Goal: Information Seeking & Learning: Learn about a topic

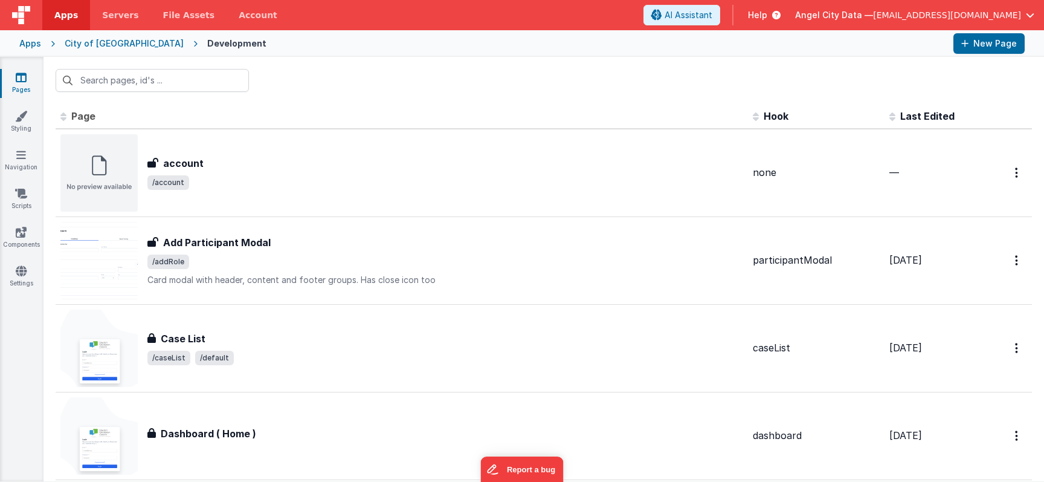
click at [40, 50] on div "Apps City of [GEOGRAPHIC_DATA] Development New Page" at bounding box center [522, 43] width 1044 height 27
click at [35, 45] on div "Apps" at bounding box center [30, 43] width 22 height 12
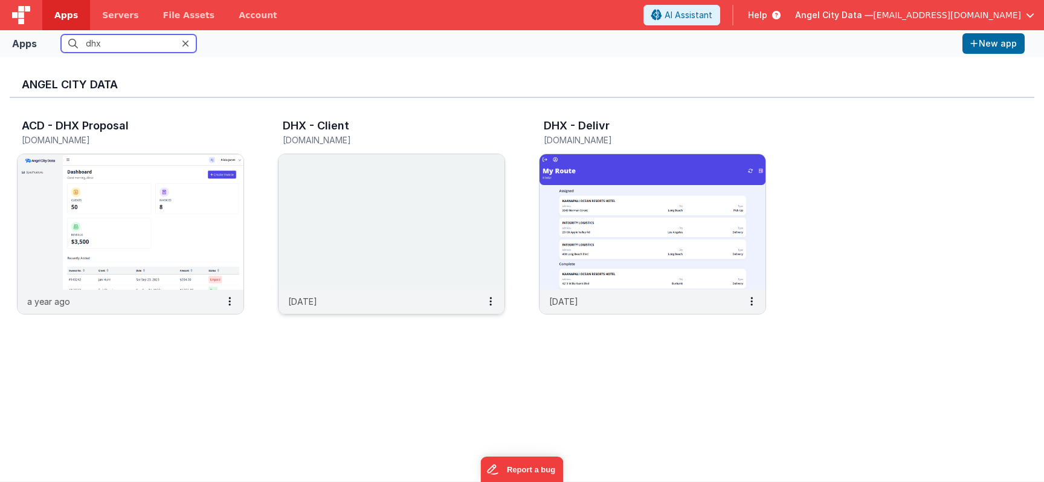
type input "dhx"
click at [319, 120] on h3 "DHX - Client" at bounding box center [316, 126] width 66 height 12
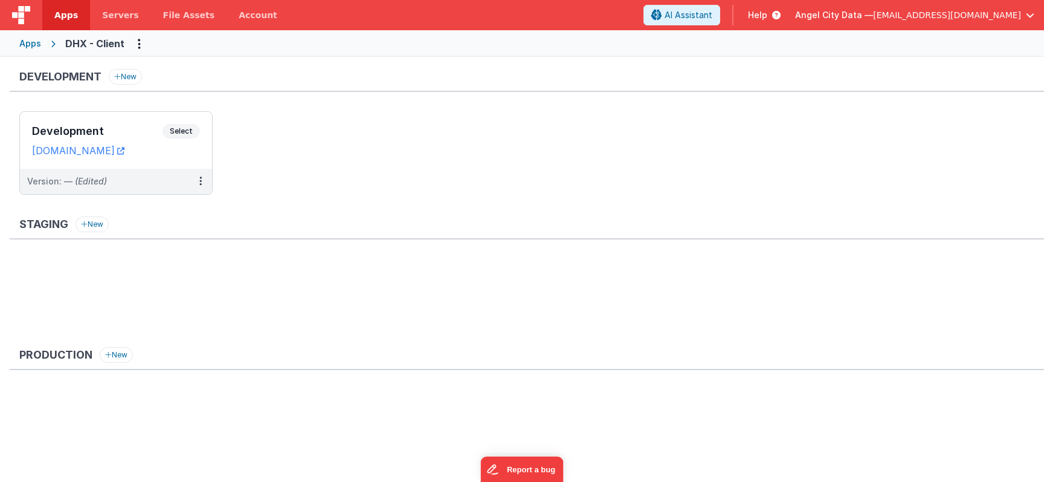
click at [132, 128] on h3 "Development" at bounding box center [97, 131] width 131 height 12
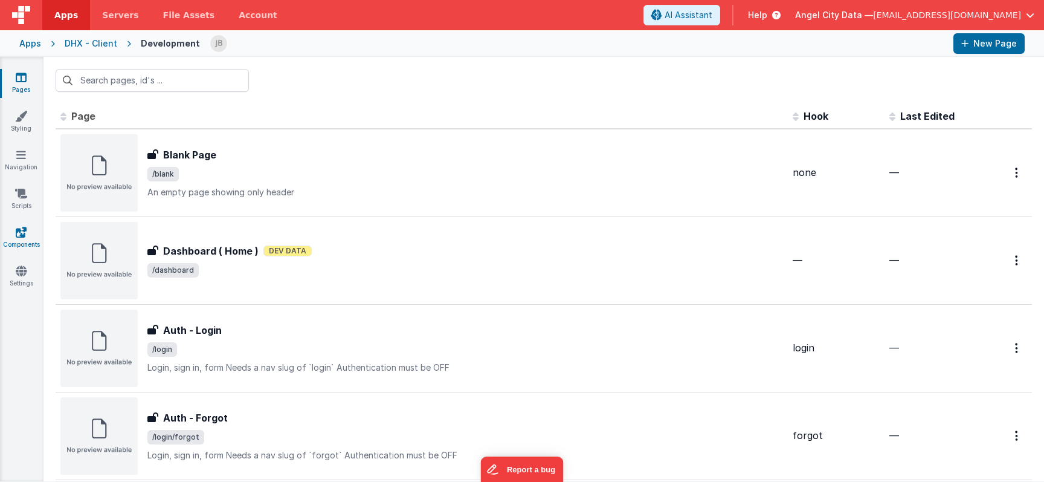
click at [24, 239] on link "Components" at bounding box center [21, 238] width 44 height 24
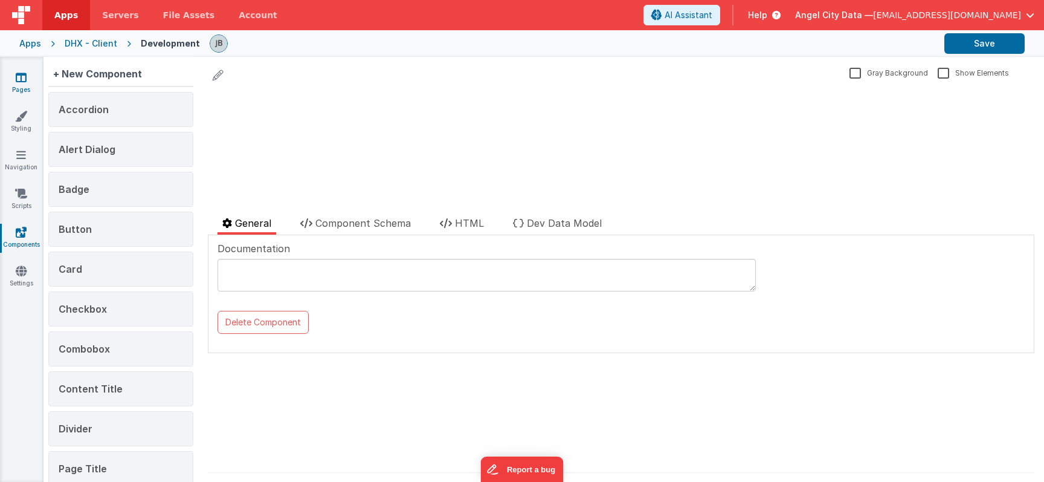
click at [17, 83] on link "Pages" at bounding box center [21, 83] width 44 height 24
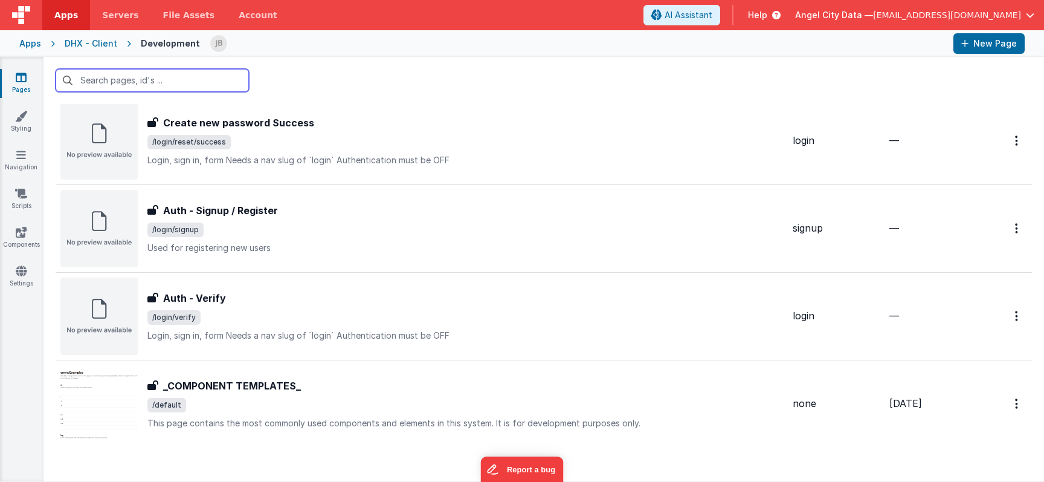
scroll to position [583, 0]
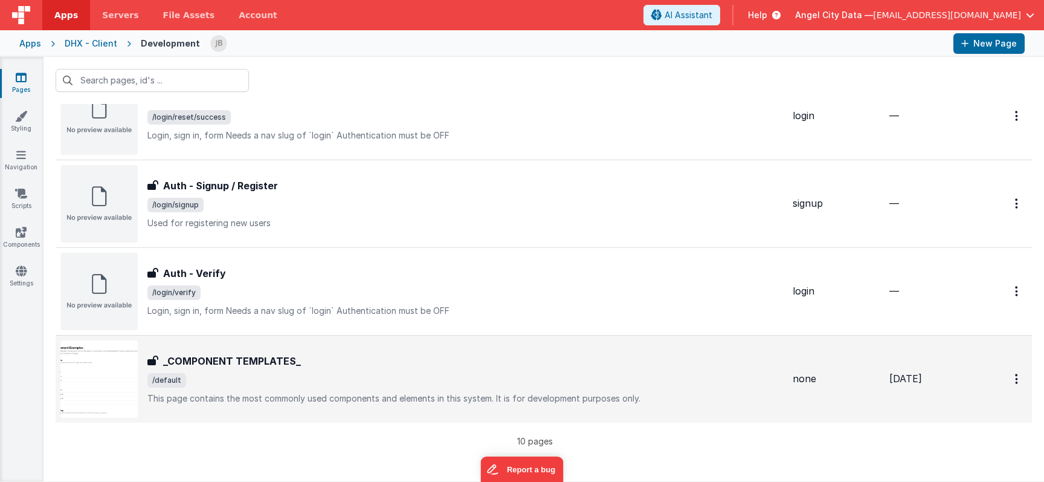
click at [231, 352] on div "_COMPONENT TEMPLATES_ _COMPONENT TEMPLATES_ /default This page contains the mos…" at bounding box center [421, 378] width 723 height 77
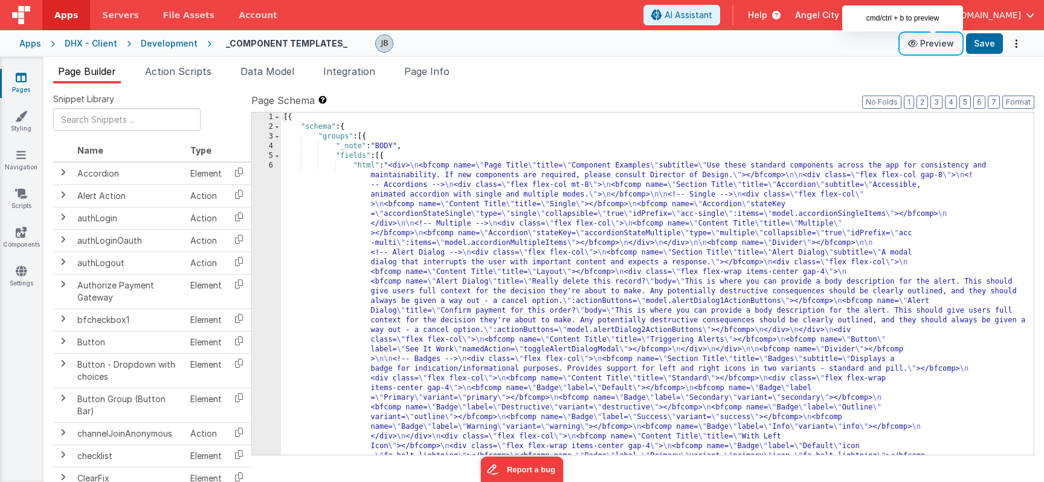
click at [927, 39] on button "Preview" at bounding box center [931, 43] width 60 height 19
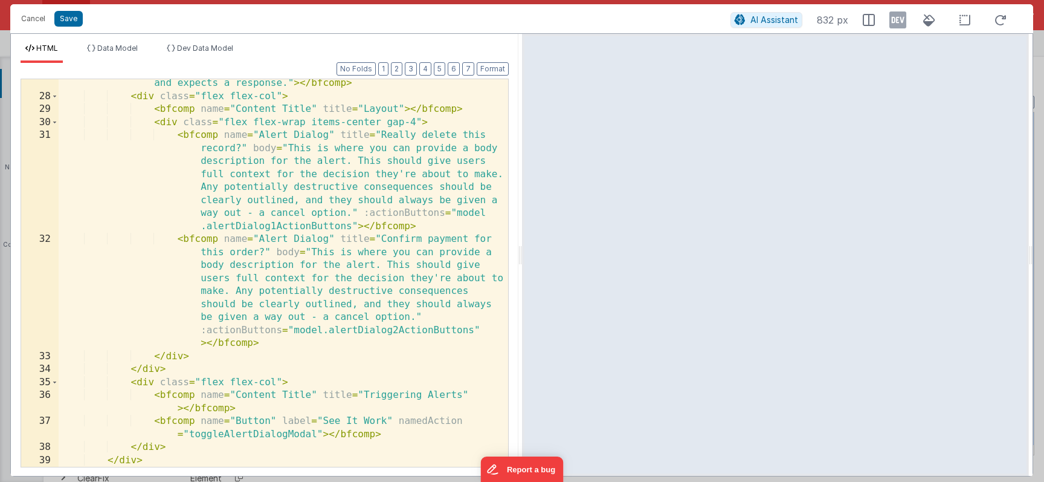
scroll to position [488, 0]
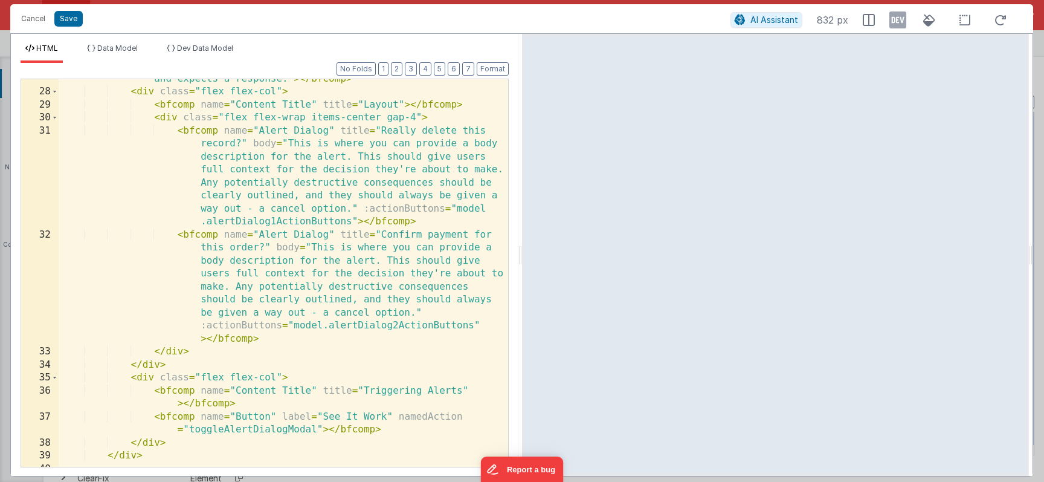
click at [237, 223] on div "< bfcomp name = "Section Title" title = "Alert Dialog" subtitle = "A modal dial…" at bounding box center [284, 266] width 450 height 439
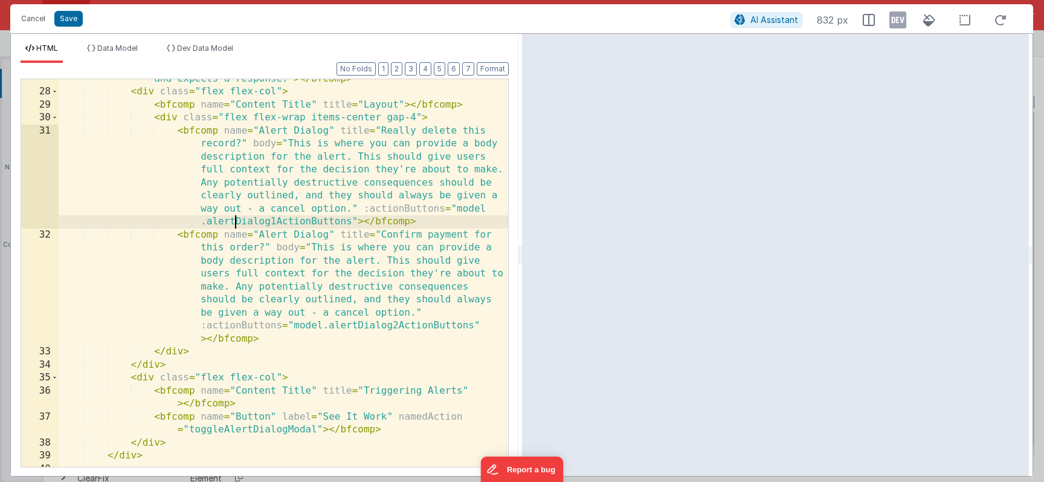
click at [237, 223] on div "< bfcomp name = "Section Title" title = "Alert Dialog" subtitle = "A modal dial…" at bounding box center [284, 266] width 450 height 439
click at [330, 329] on div "< bfcomp name = "Section Title" title = "Alert Dialog" subtitle = "A modal dial…" at bounding box center [284, 266] width 450 height 439
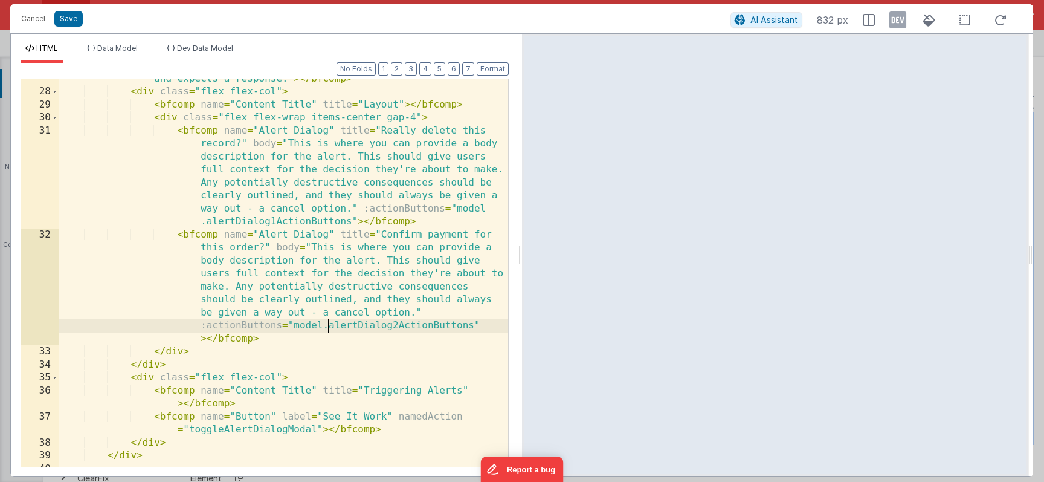
click at [342, 328] on div "< bfcomp name = "Section Title" title = "Alert Dialog" subtitle = "A modal dial…" at bounding box center [284, 266] width 450 height 439
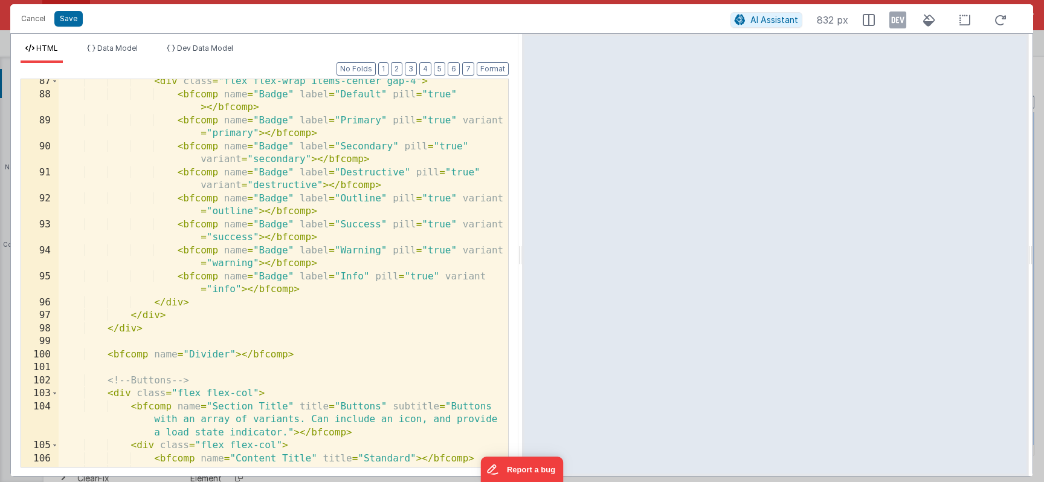
scroll to position [1866, 0]
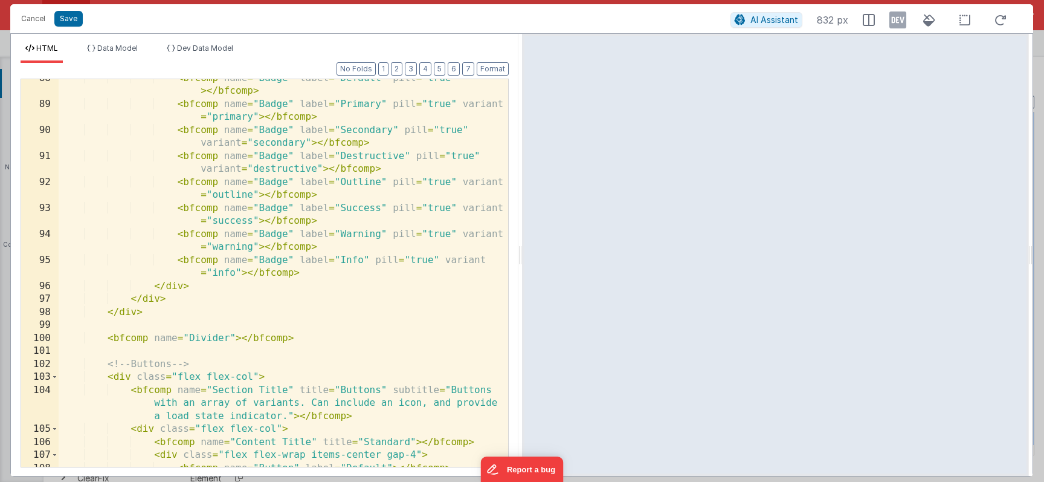
click at [270, 235] on div "< bfcomp name = "Badge" label = "Default" pill = "true" > </ bfcomp > < bfcomp …" at bounding box center [284, 285] width 450 height 427
click at [32, 15] on button "Cancel" at bounding box center [33, 18] width 36 height 17
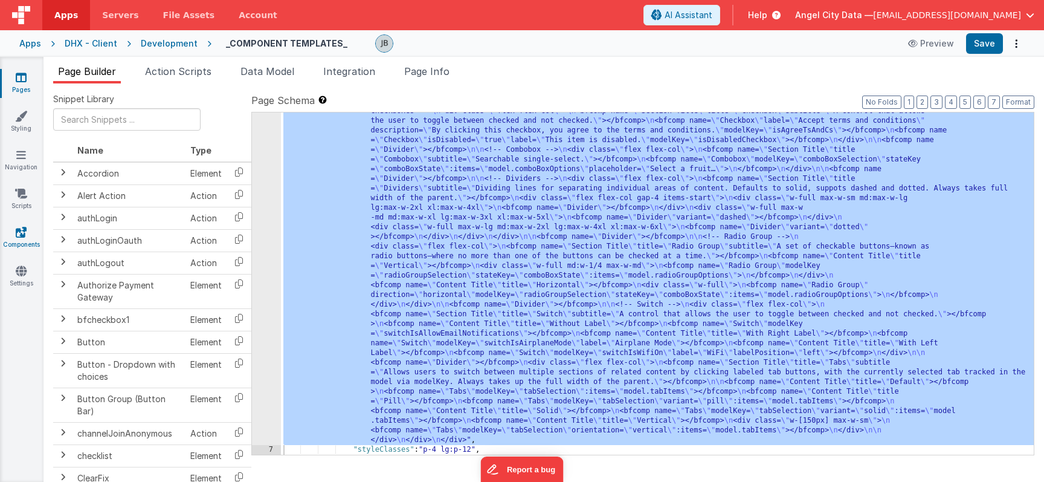
click at [21, 230] on icon at bounding box center [21, 232] width 11 height 12
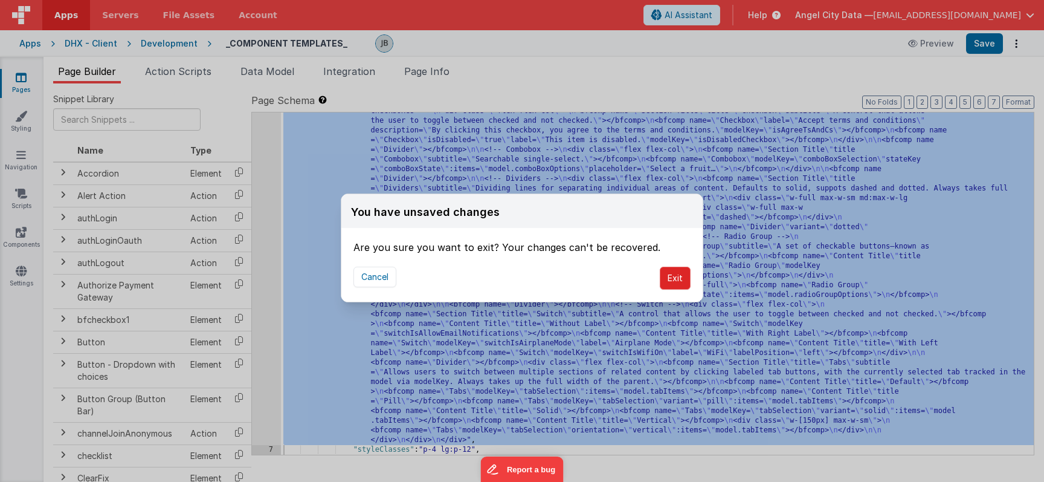
click at [672, 280] on button "Exit" at bounding box center [675, 278] width 31 height 23
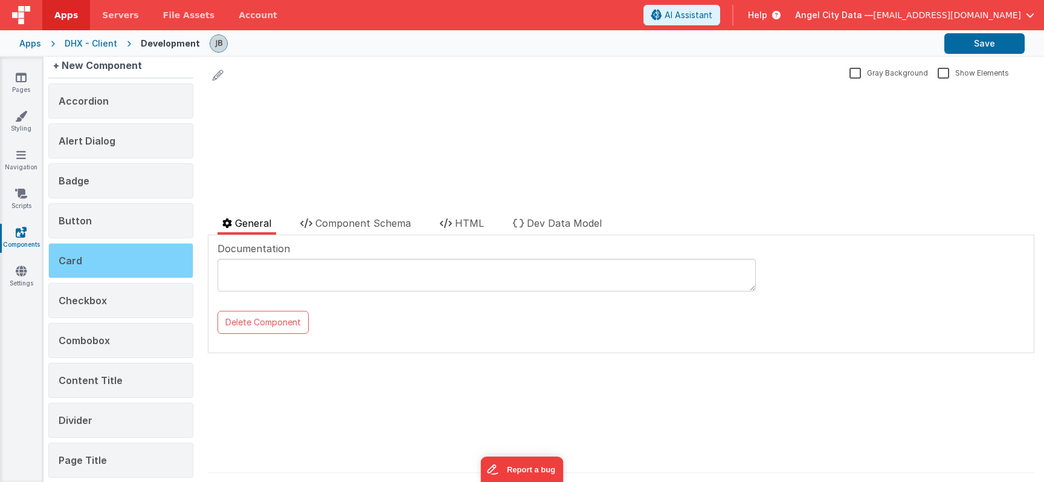
click at [151, 262] on div "Card" at bounding box center [120, 260] width 145 height 35
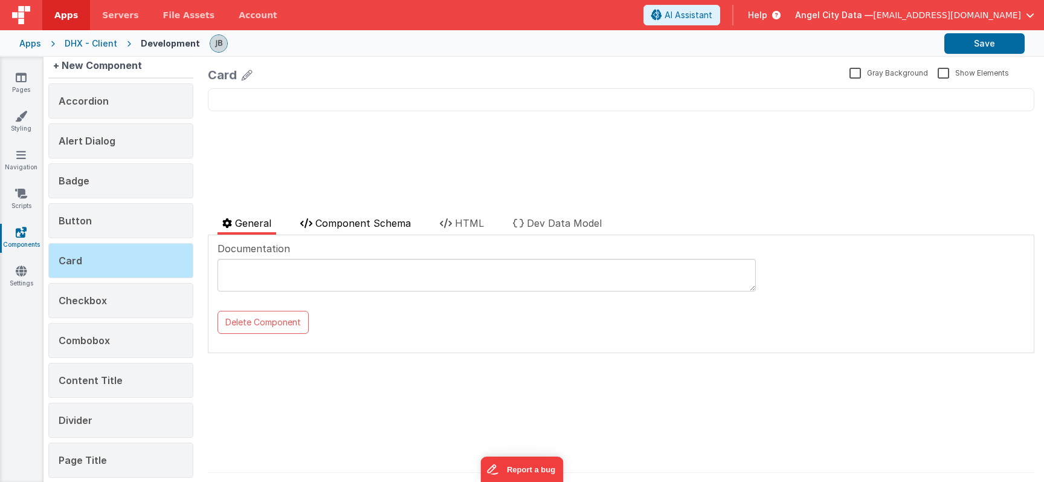
click at [375, 225] on span "Component Schema" at bounding box center [362, 223] width 95 height 12
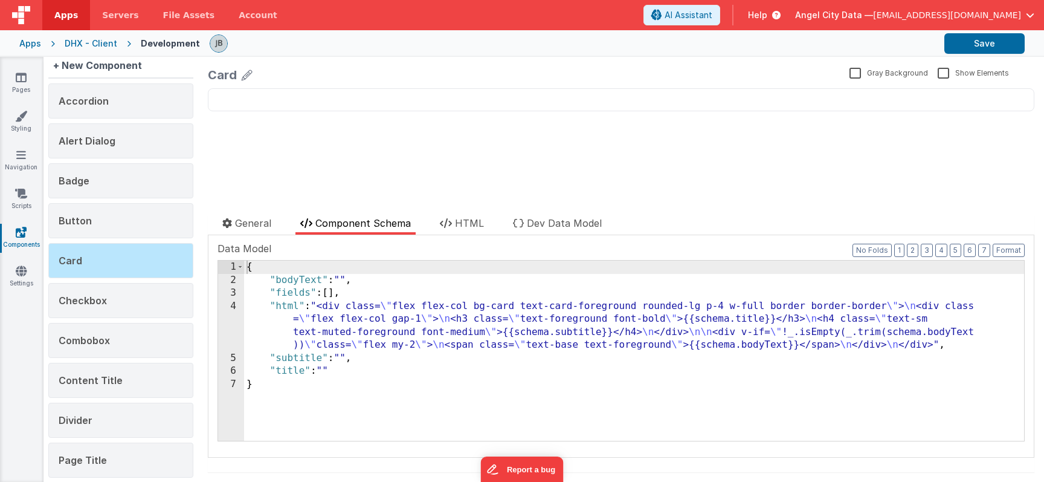
click at [219, 316] on div "4" at bounding box center [231, 326] width 26 height 52
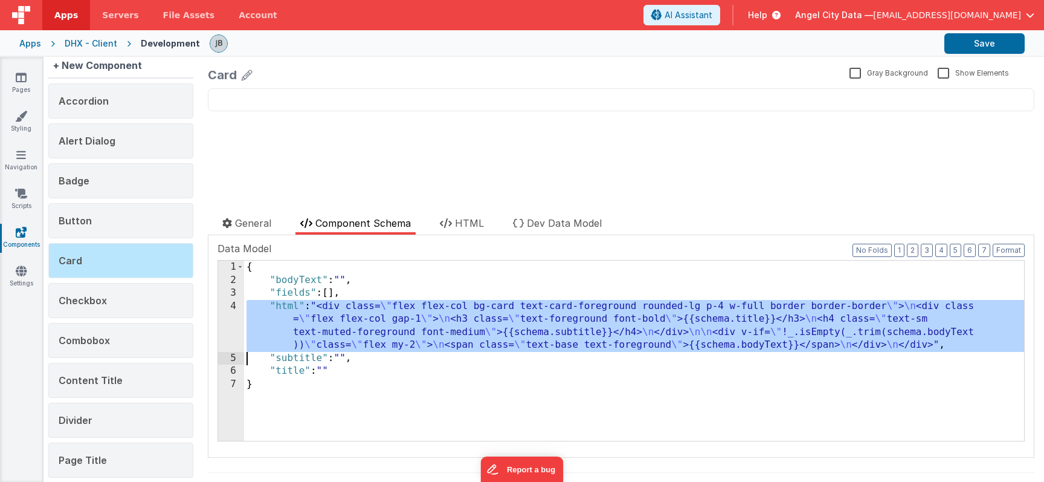
click at [228, 316] on div "4" at bounding box center [231, 326] width 26 height 52
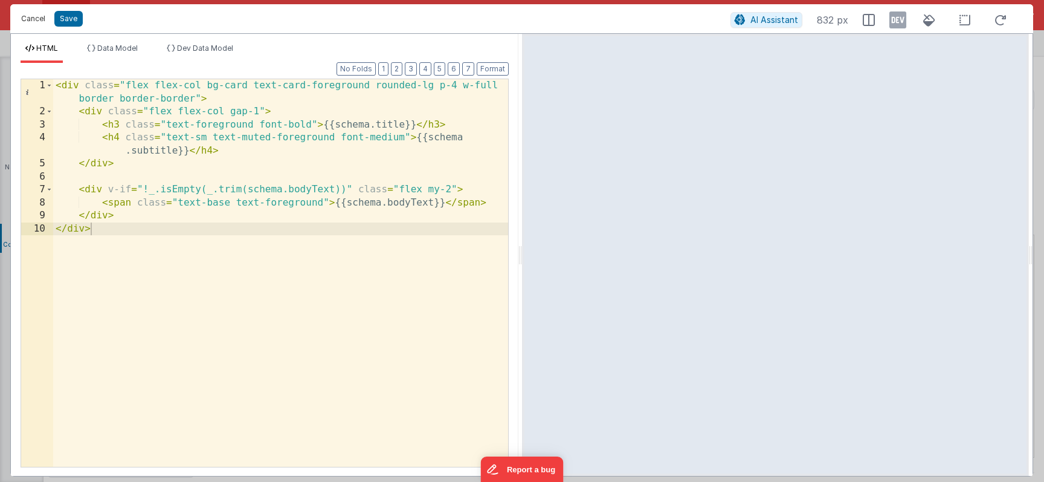
click at [35, 18] on button "Cancel" at bounding box center [33, 18] width 36 height 17
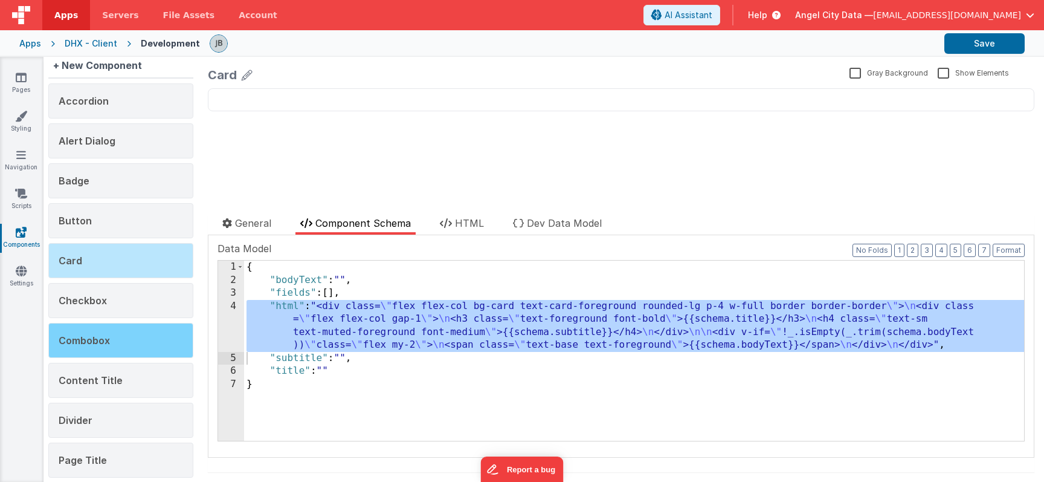
click at [80, 346] on span "Combobox" at bounding box center [84, 340] width 51 height 12
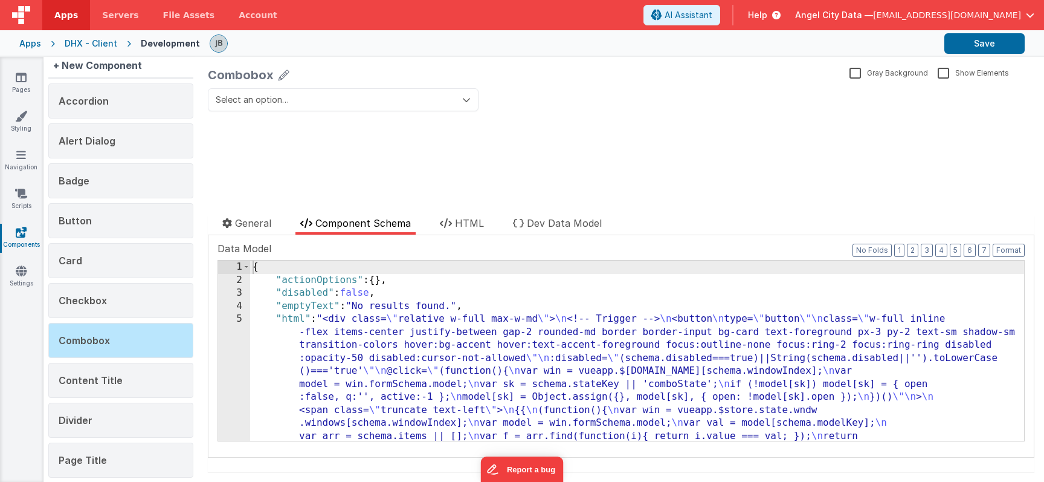
click at [216, 340] on div "Documentation Delete Component Data Model Format 7 6 5 4 3 2 1 No Folds 1 2 3 4…" at bounding box center [621, 346] width 827 height 222
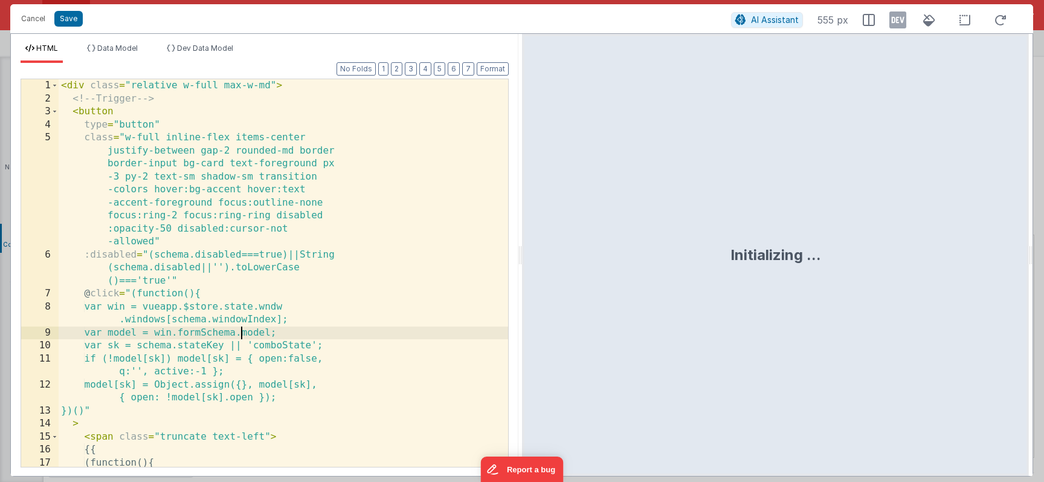
click at [239, 318] on div "< div class = "relative w-full max-w-md" > <!-- Trigger --> < button type = "bu…" at bounding box center [284, 292] width 450 height 427
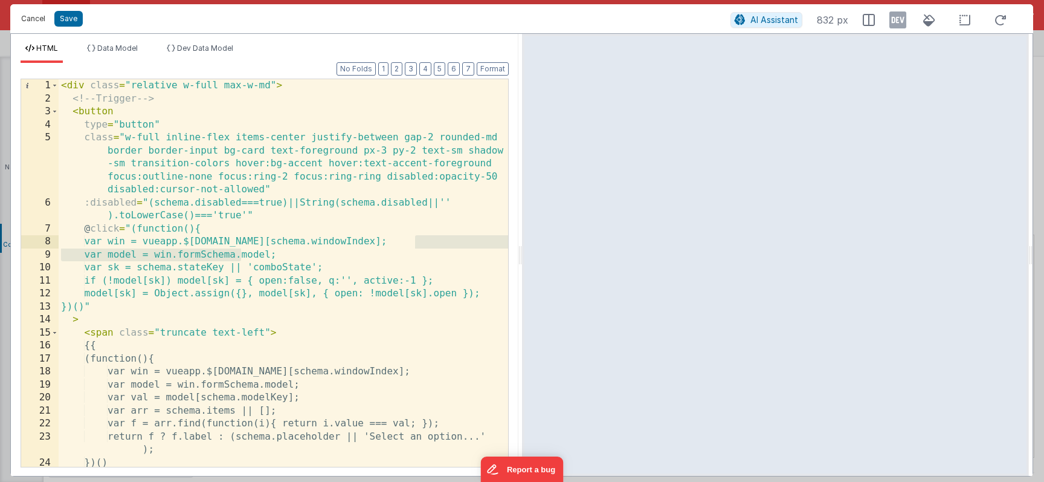
click at [39, 24] on button "Cancel" at bounding box center [33, 18] width 36 height 17
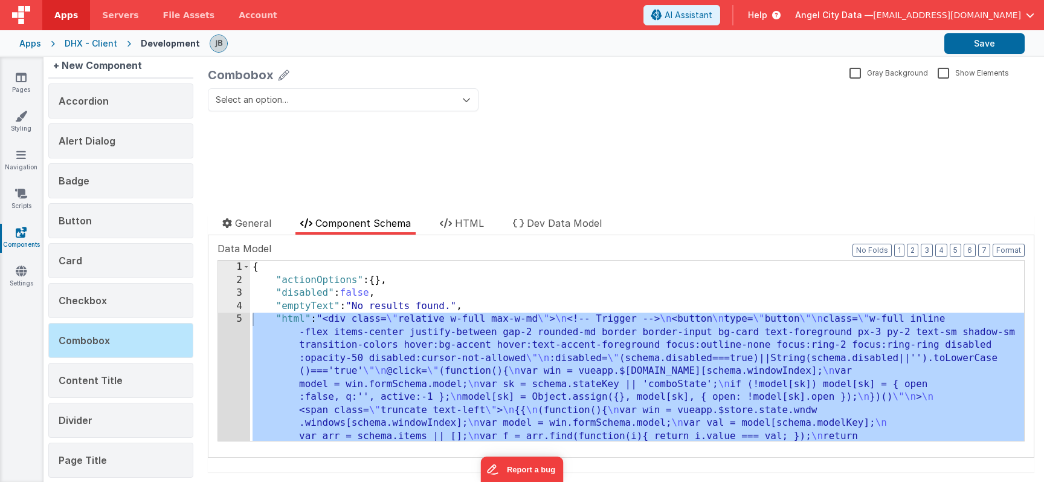
click at [269, 132] on div "Select an option… update page model (See schema to hide after dev) showElements" at bounding box center [621, 147] width 827 height 118
